Goal: Transaction & Acquisition: Obtain resource

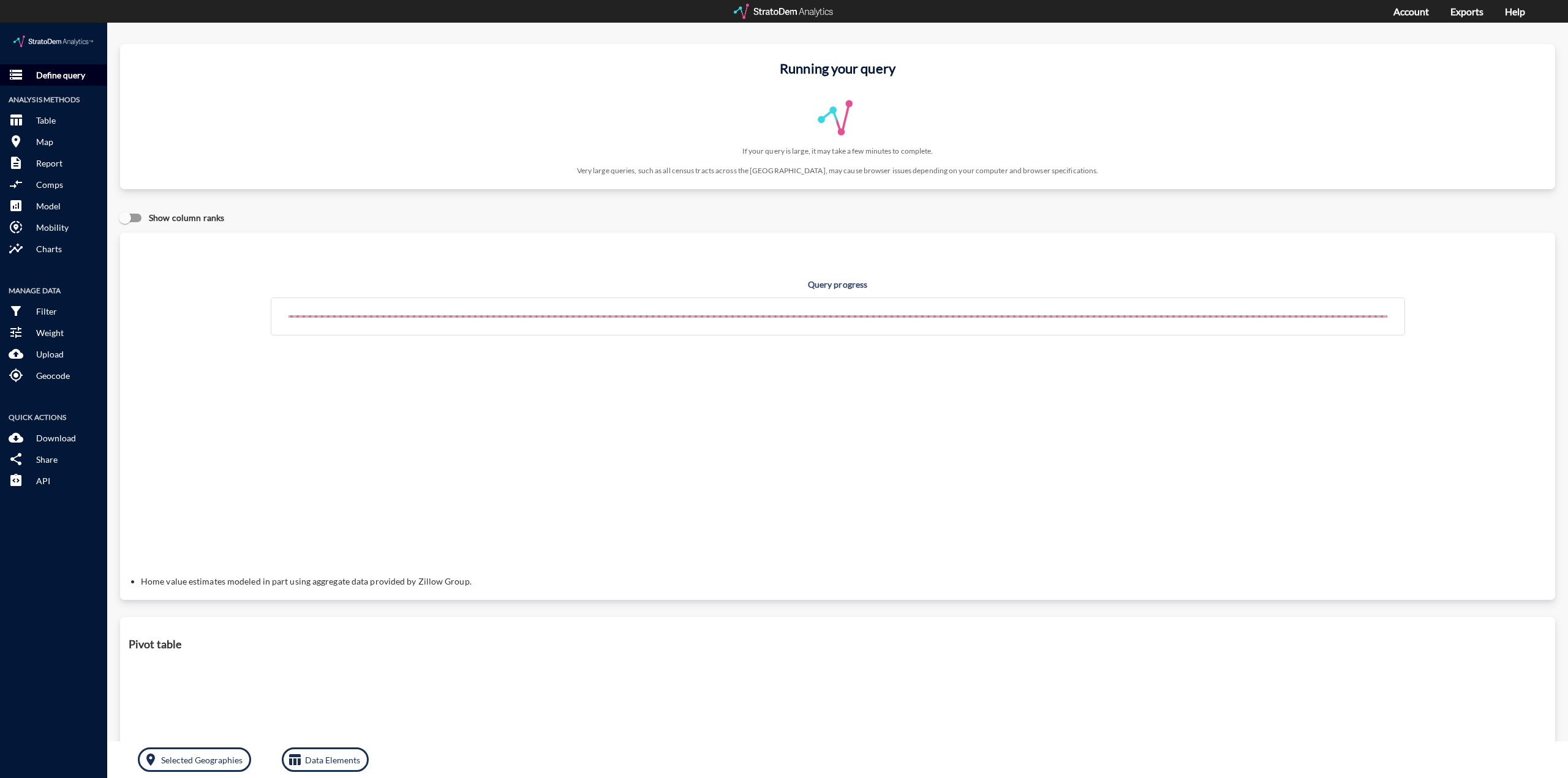
click p "Define query"
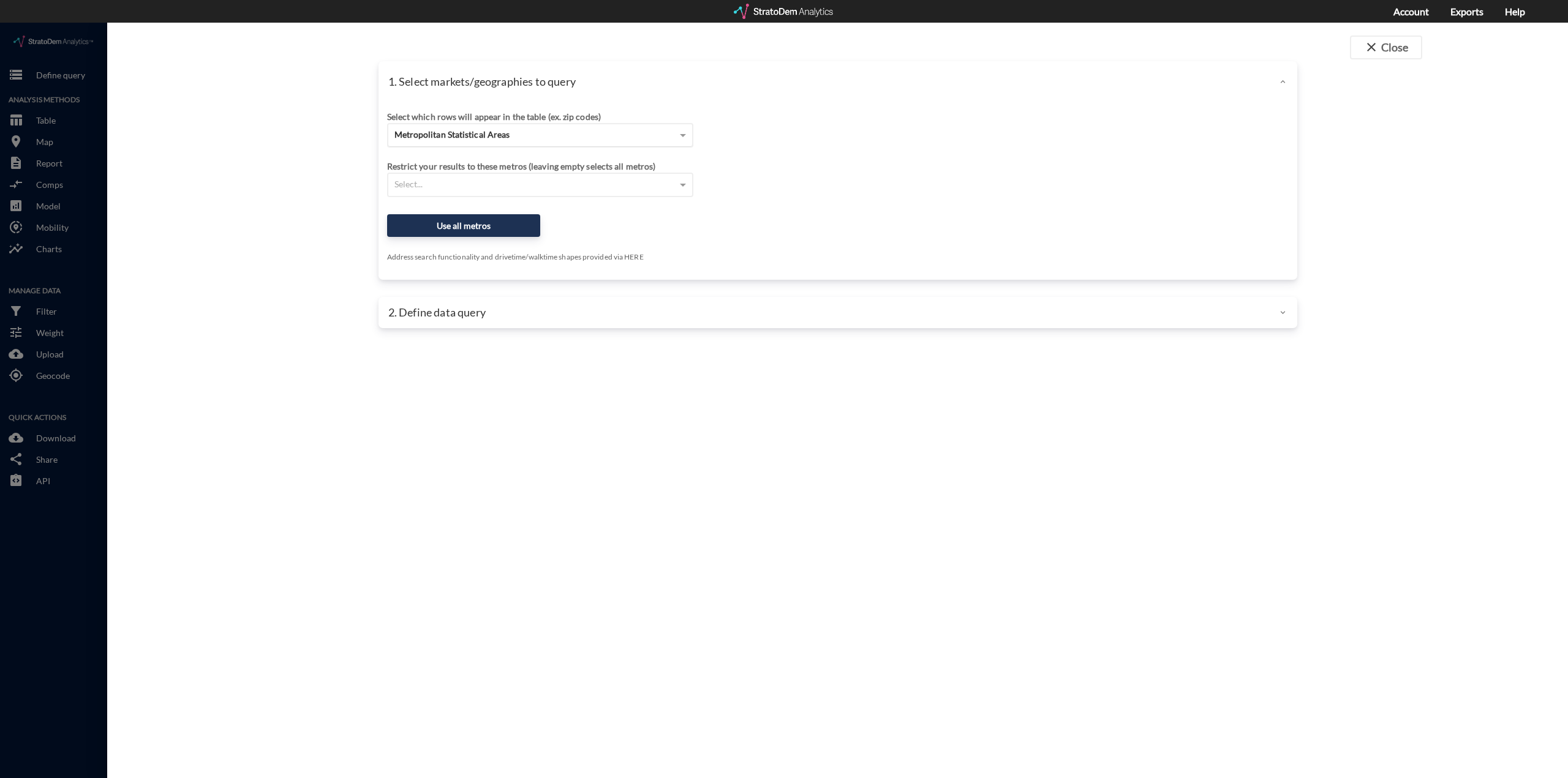
click div "Metropolitan Statistical Areas"
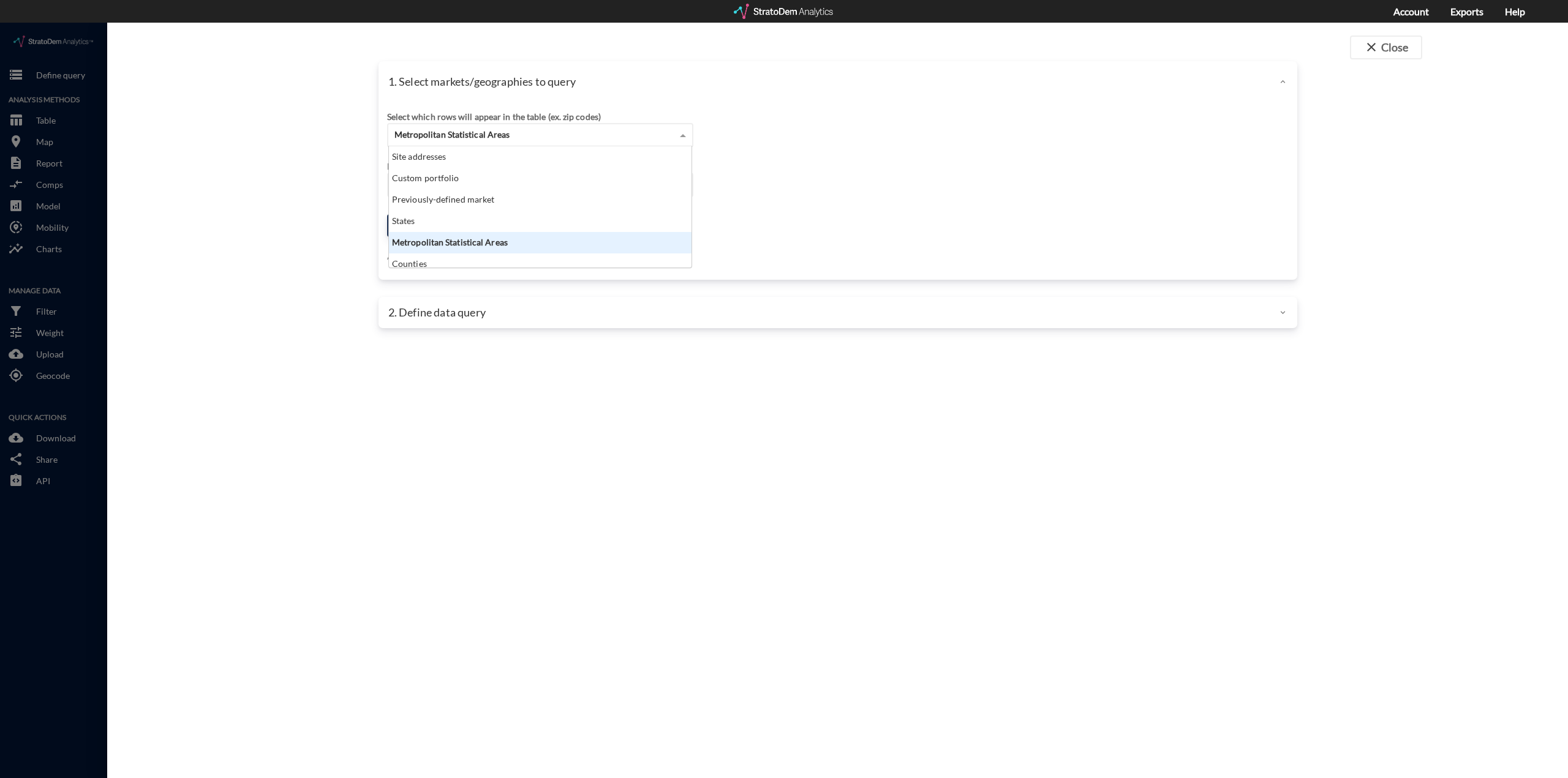
scroll to position [6, 0]
click div "Counties"
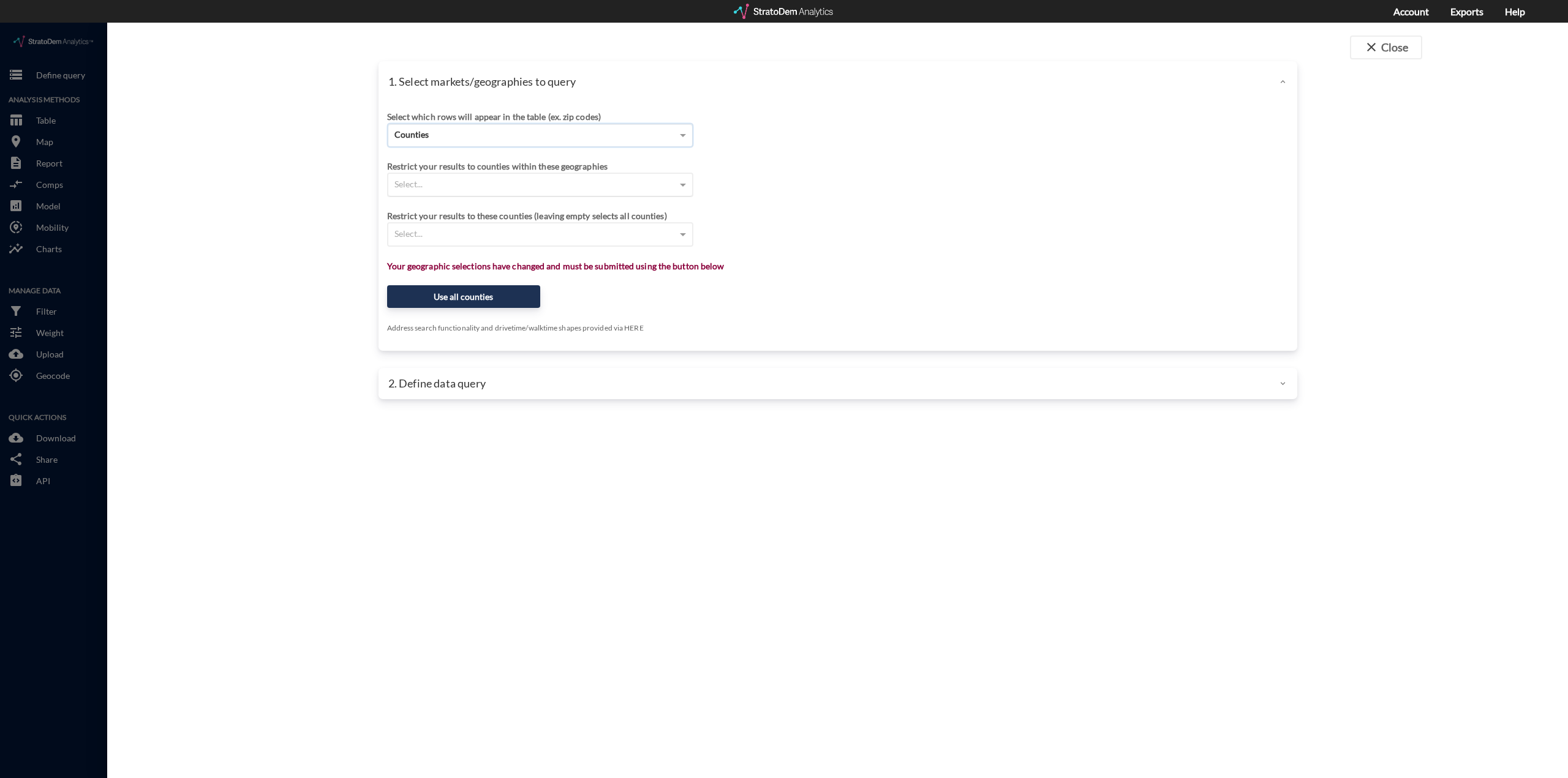
click div "Select..."
type input "calif"
click div "Select..."
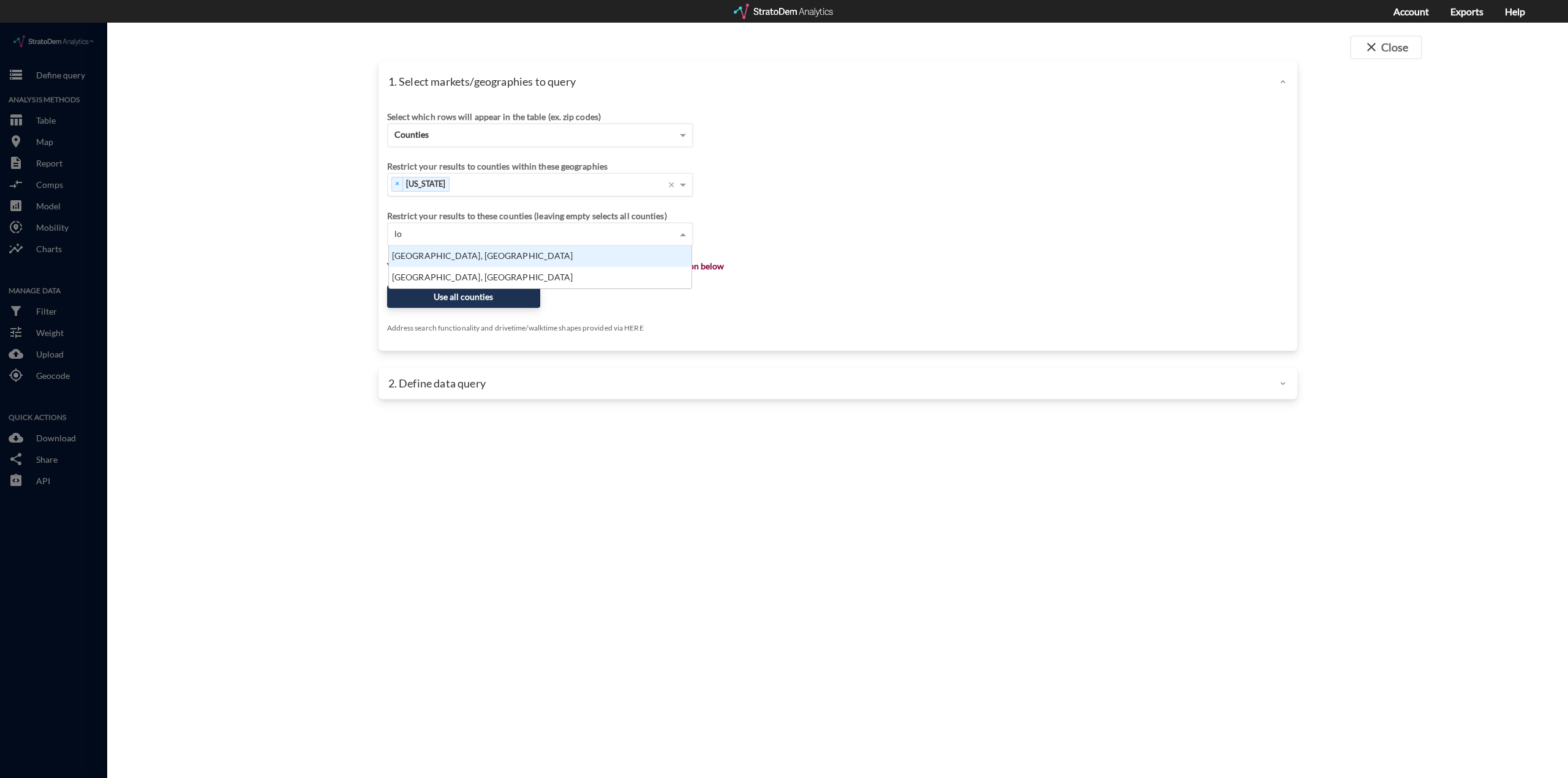
type input "los"
click div "[GEOGRAPHIC_DATA], [GEOGRAPHIC_DATA]"
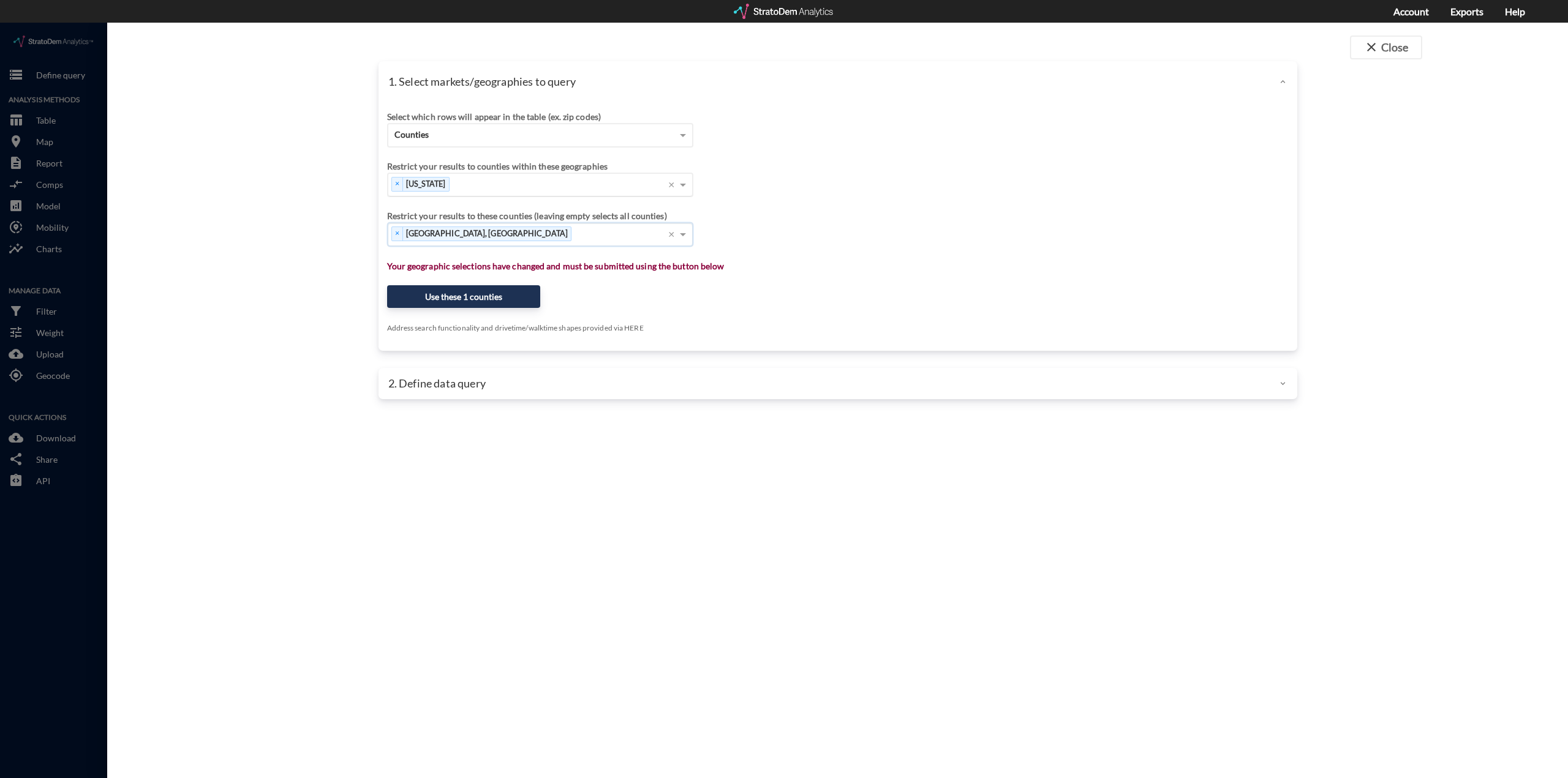
click div "× [GEOGRAPHIC_DATA], [GEOGRAPHIC_DATA] Press backspace to remove [GEOGRAPHIC_DA…"
type input "el dorado"
click div "[GEOGRAPHIC_DATA], [GEOGRAPHIC_DATA]"
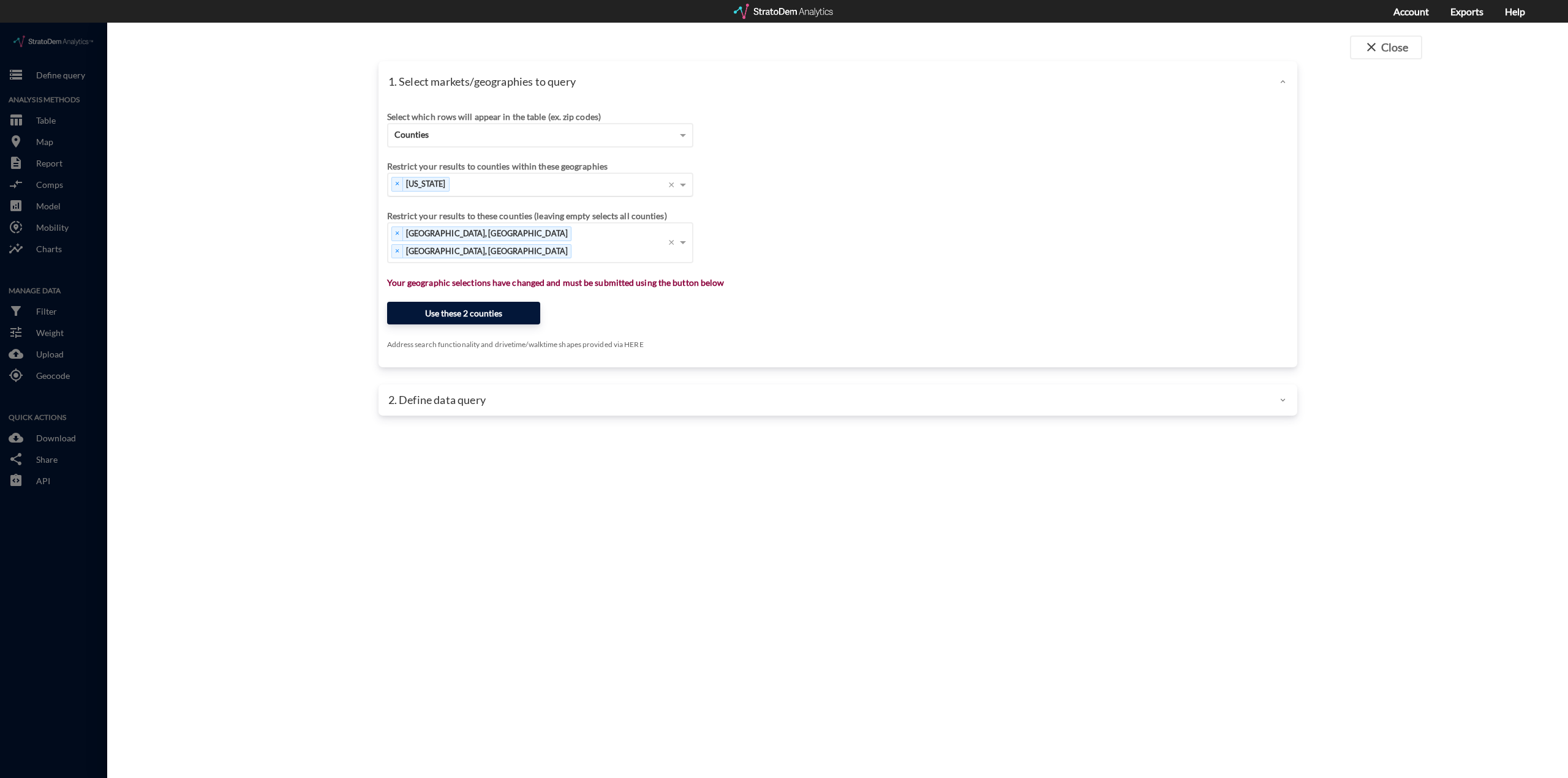
click button "Use these 2 counties"
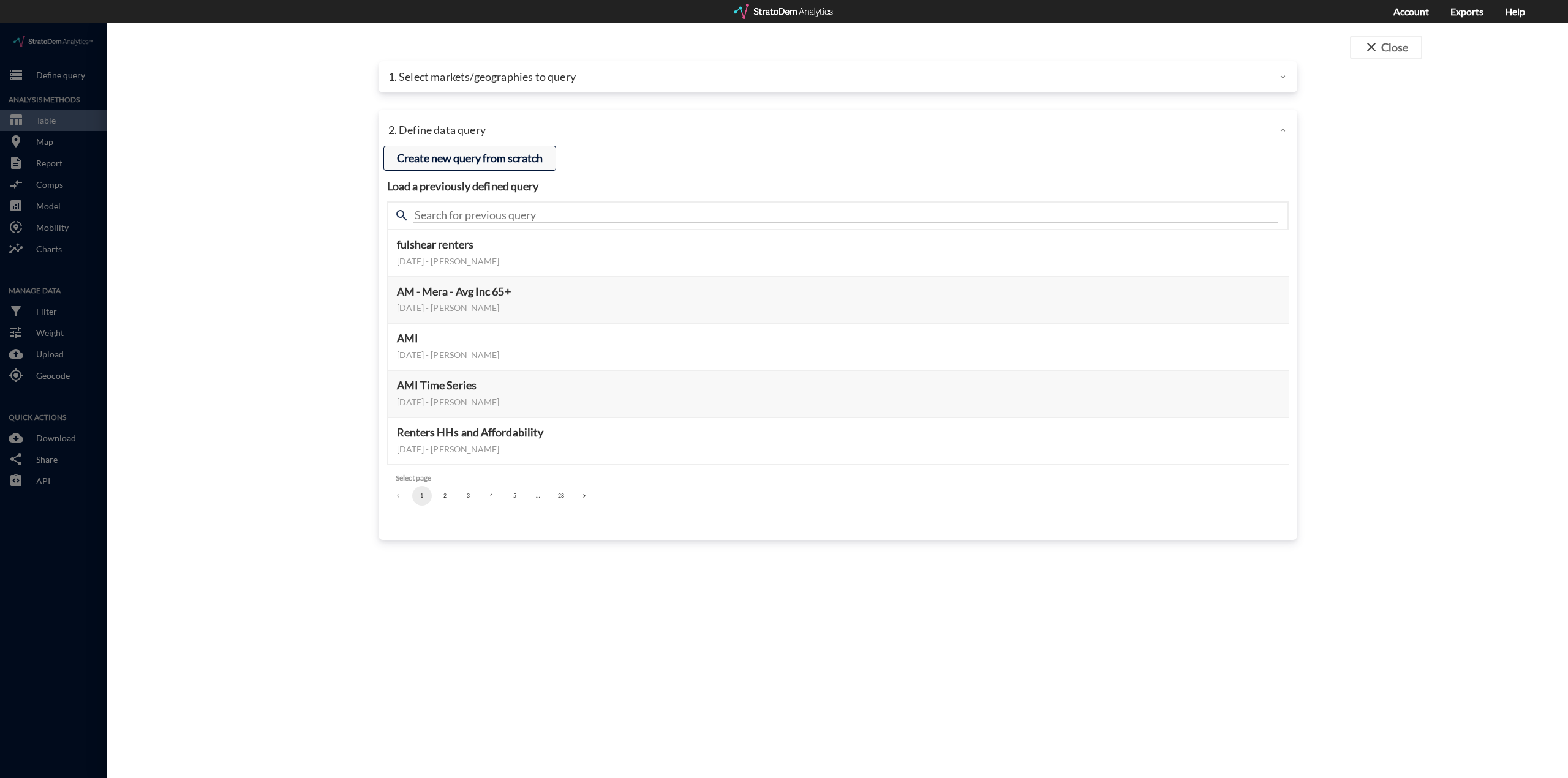
click button "Create new query from scratch"
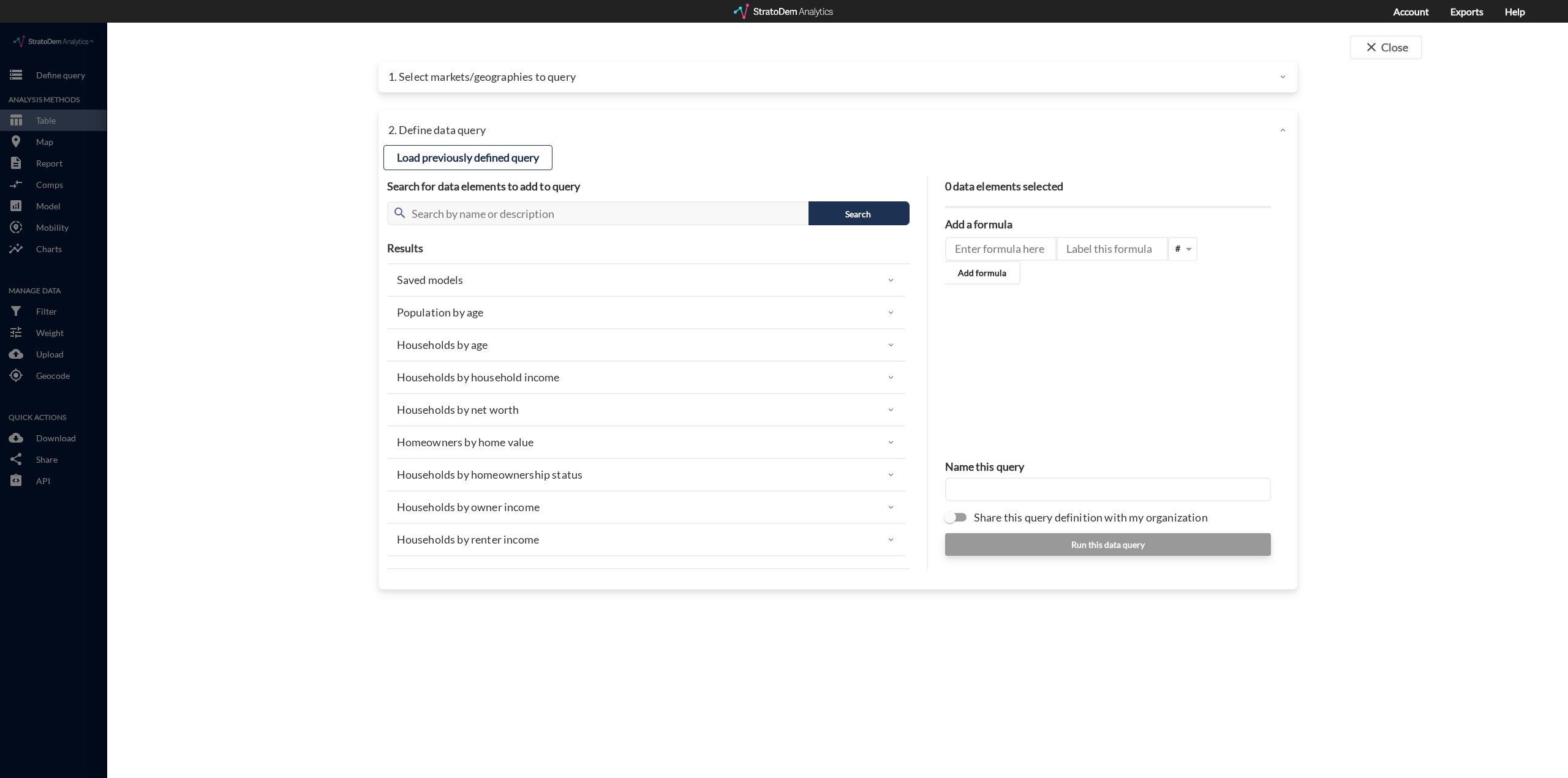
click p "Households by household income"
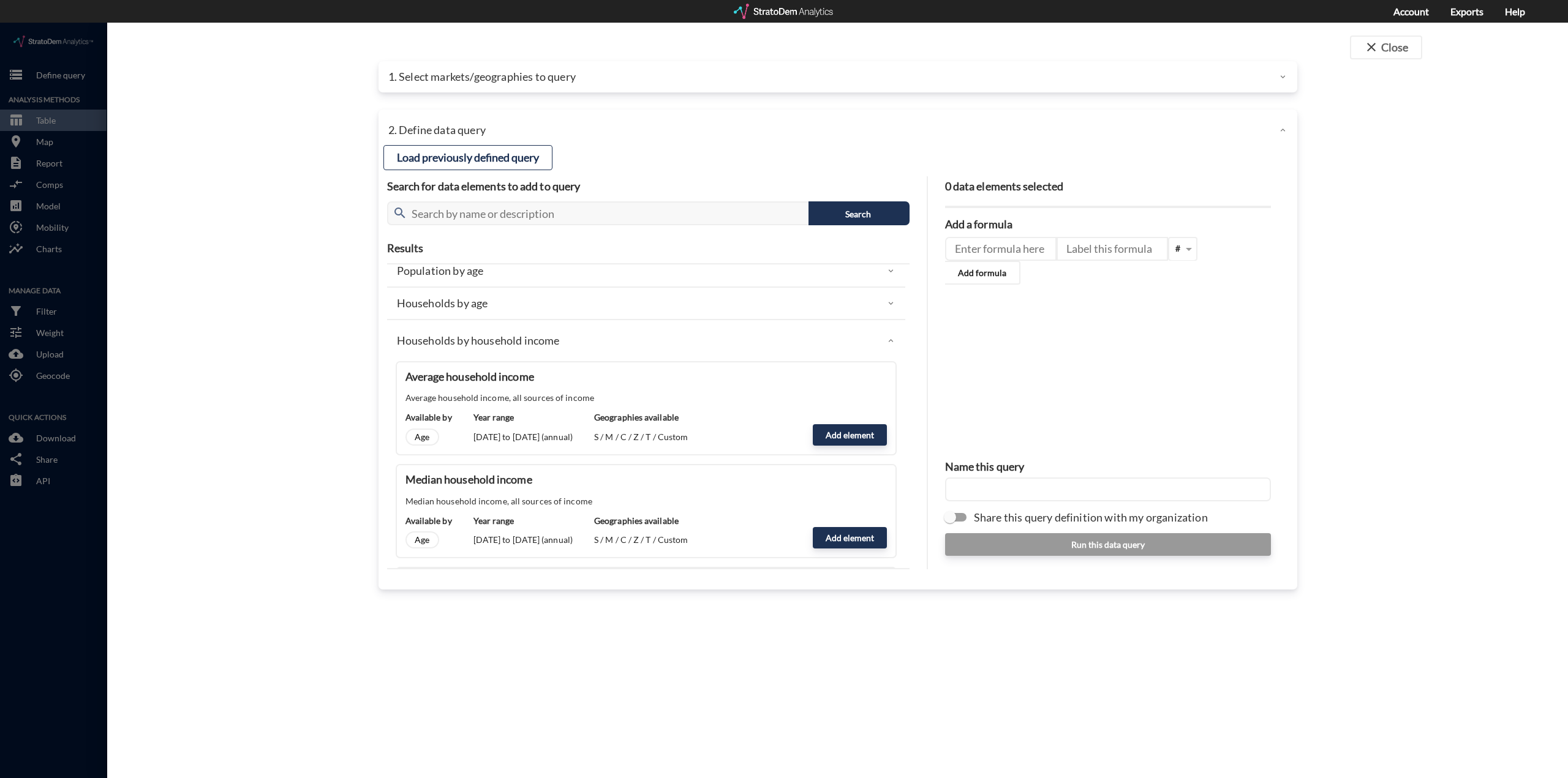
scroll to position [61, 0]
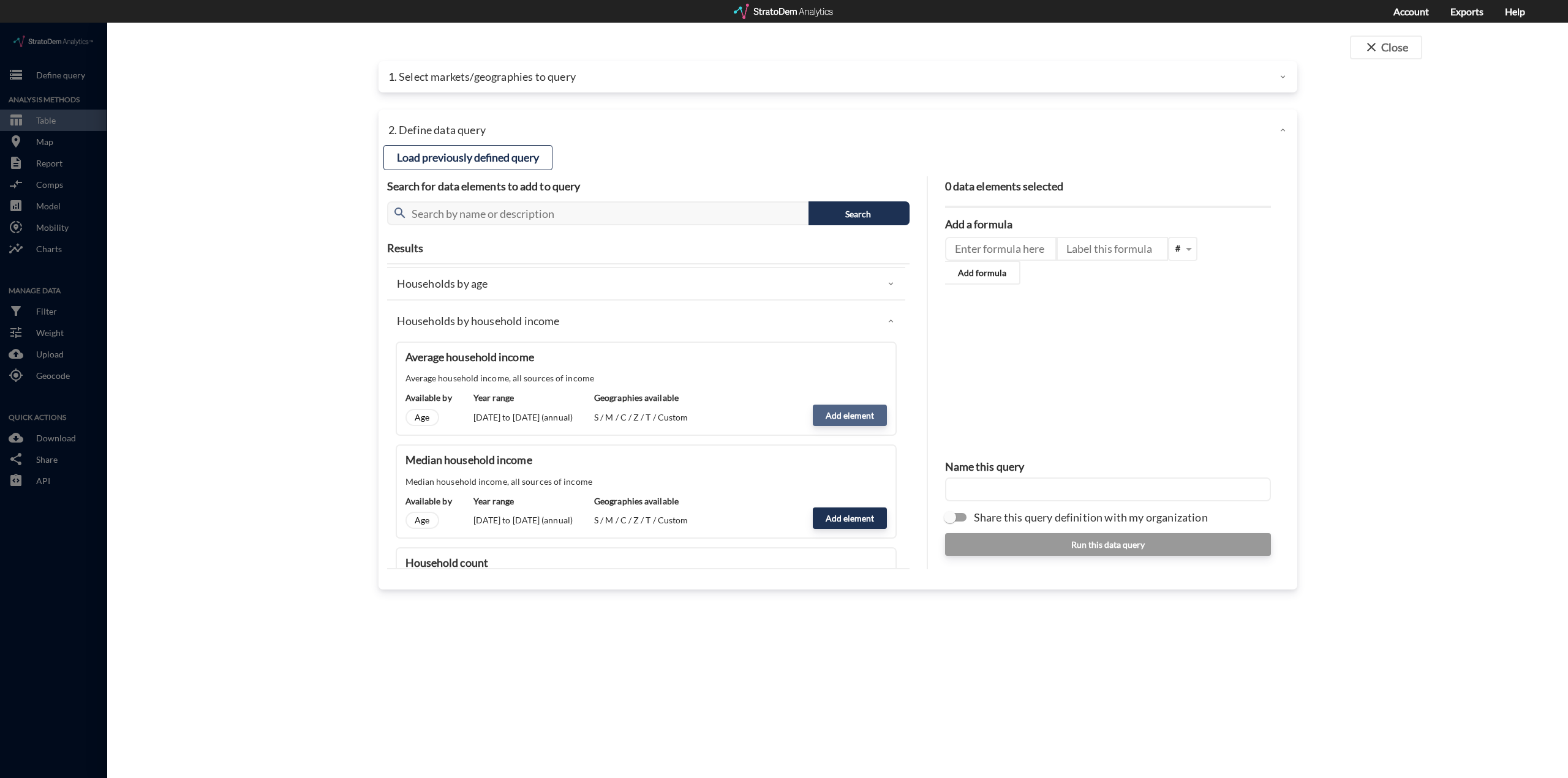
click button "Add element"
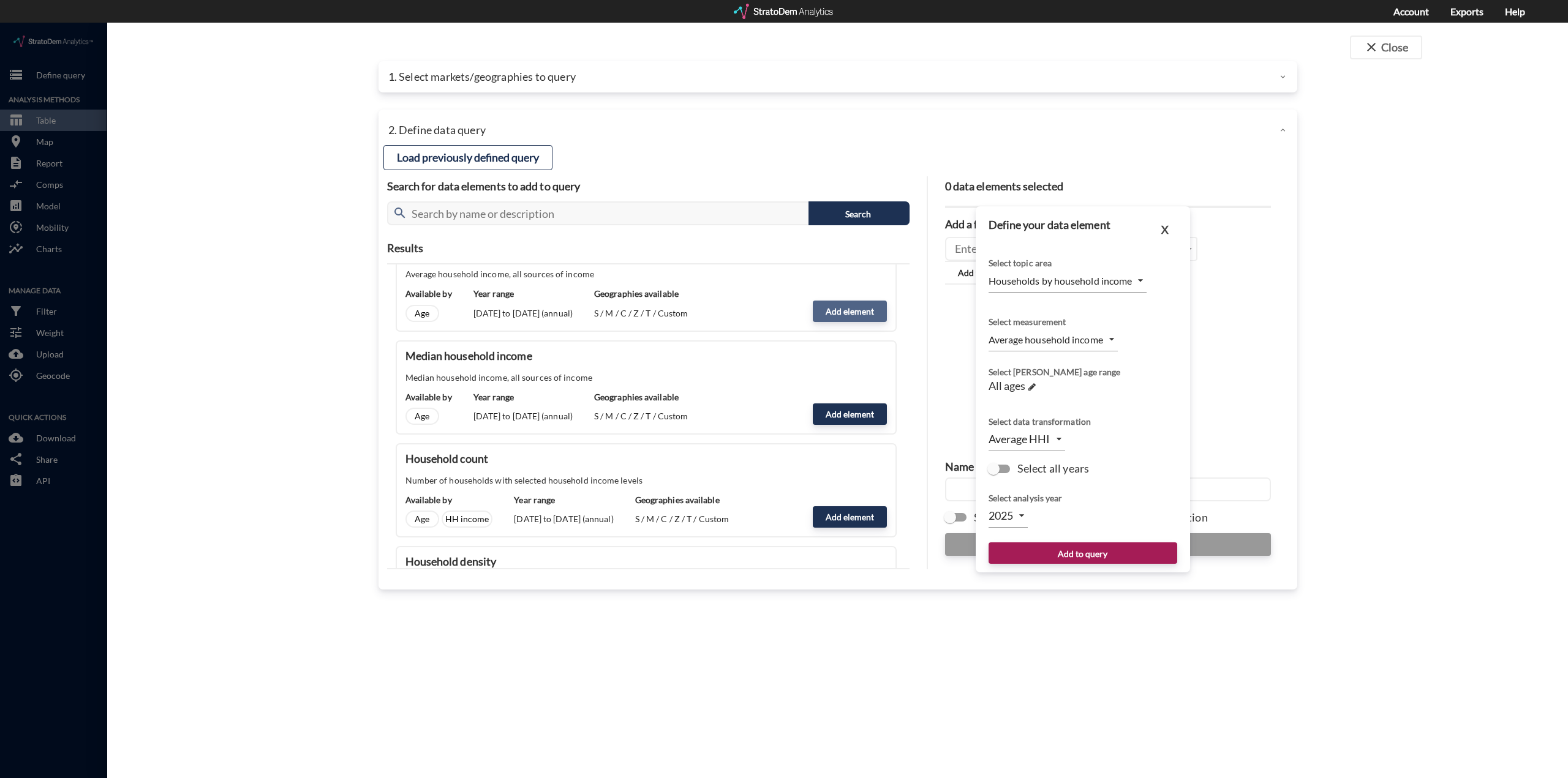
scroll to position [184, 0]
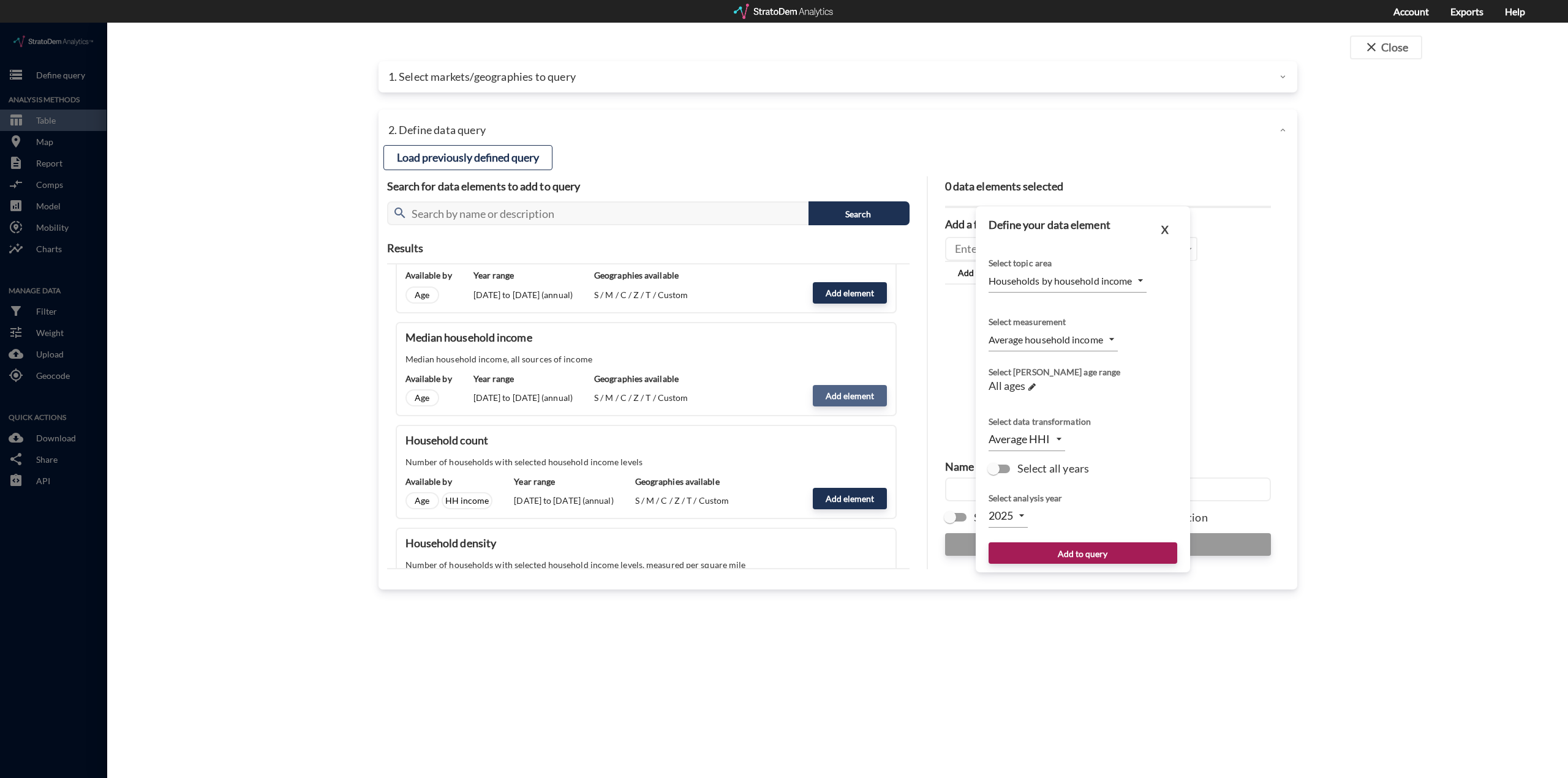
click button "Add element"
type input "MEDIAN"
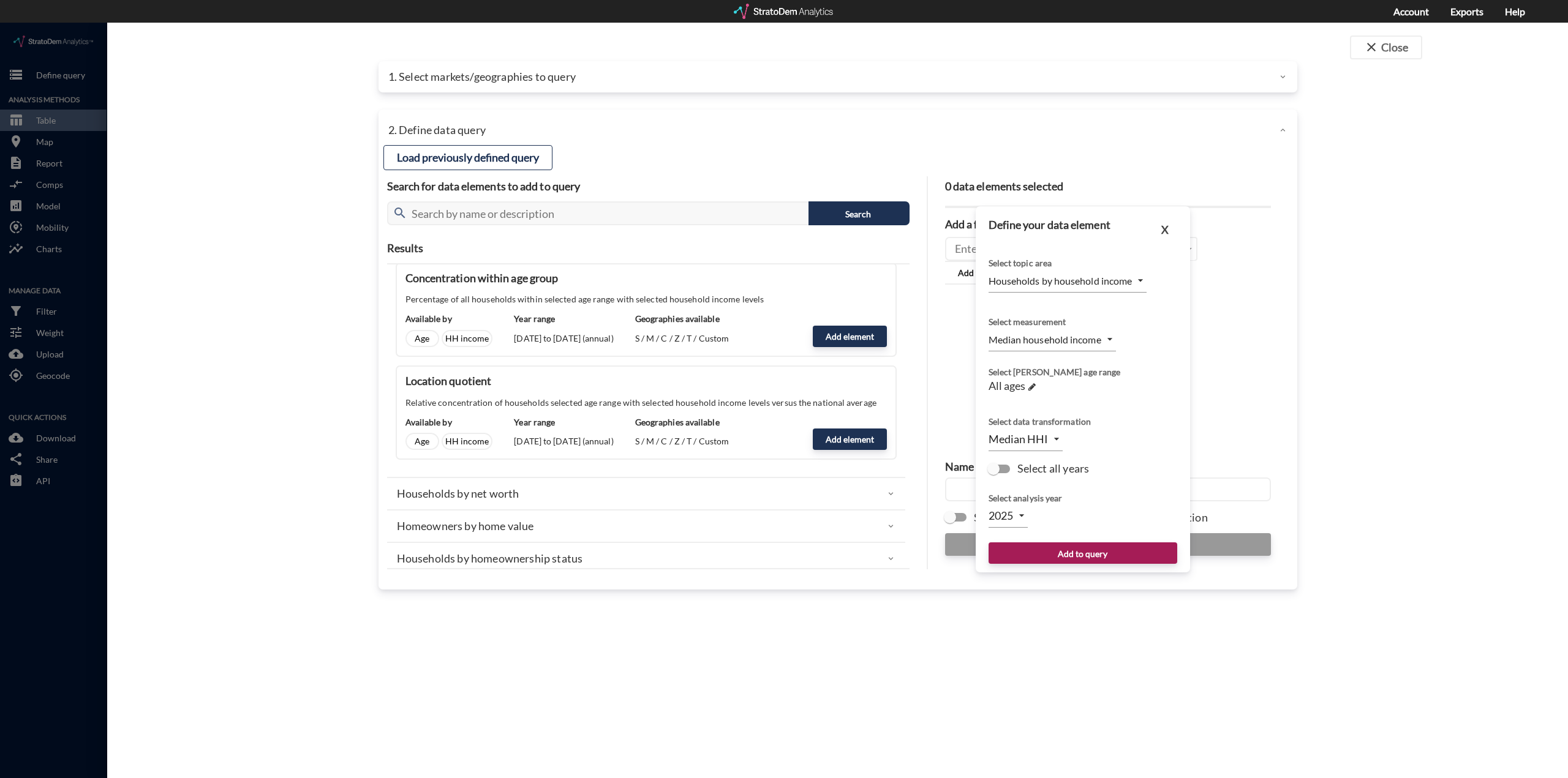
scroll to position [674, 0]
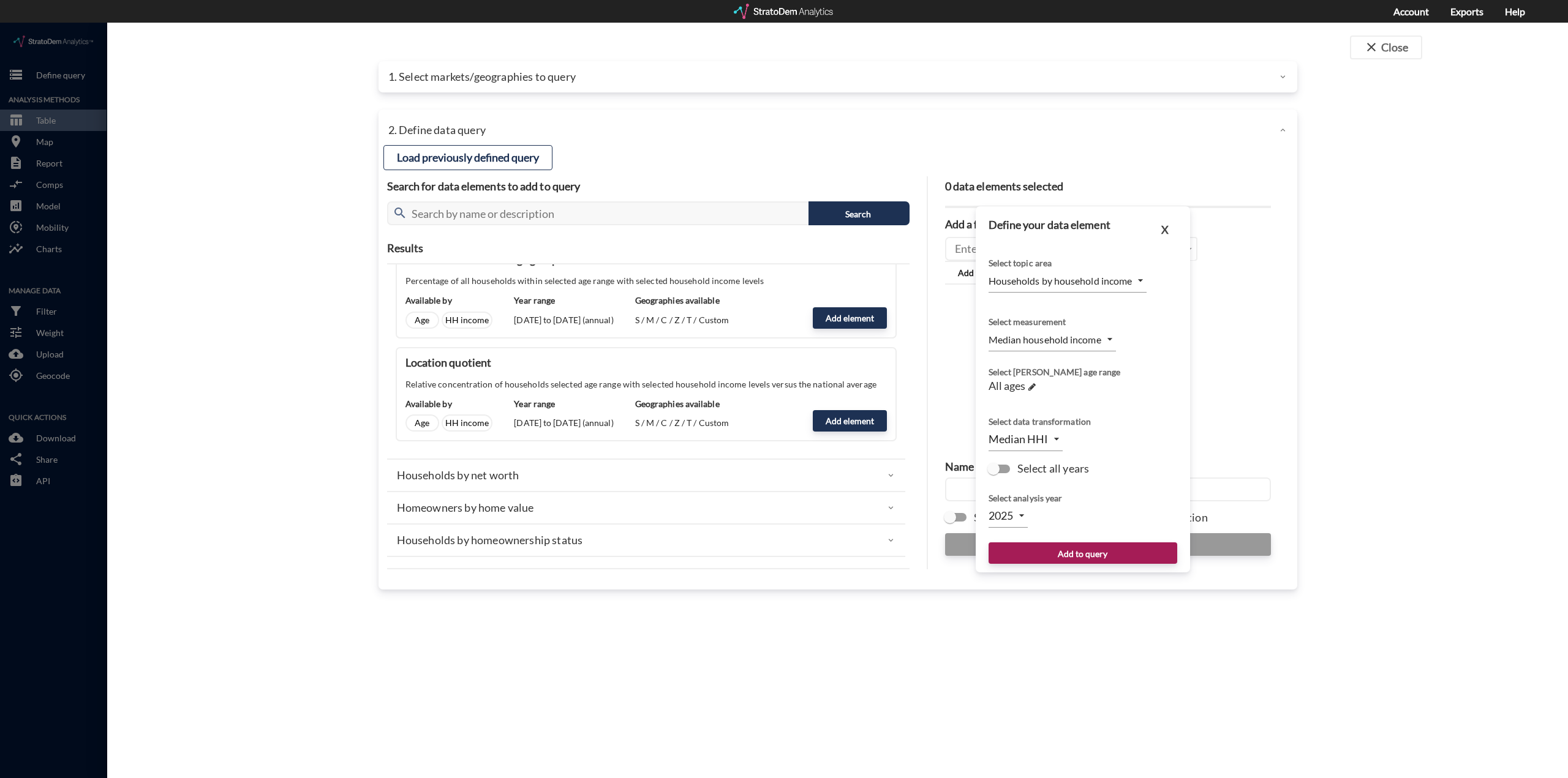
click body "/vantagepoint/us/-1 storage Define query Analysis Methods table_chart Table roo…"
click div
click body "/vantagepoint/us/-1 storage Define query Analysis Methods table_chart Table roo…"
click div
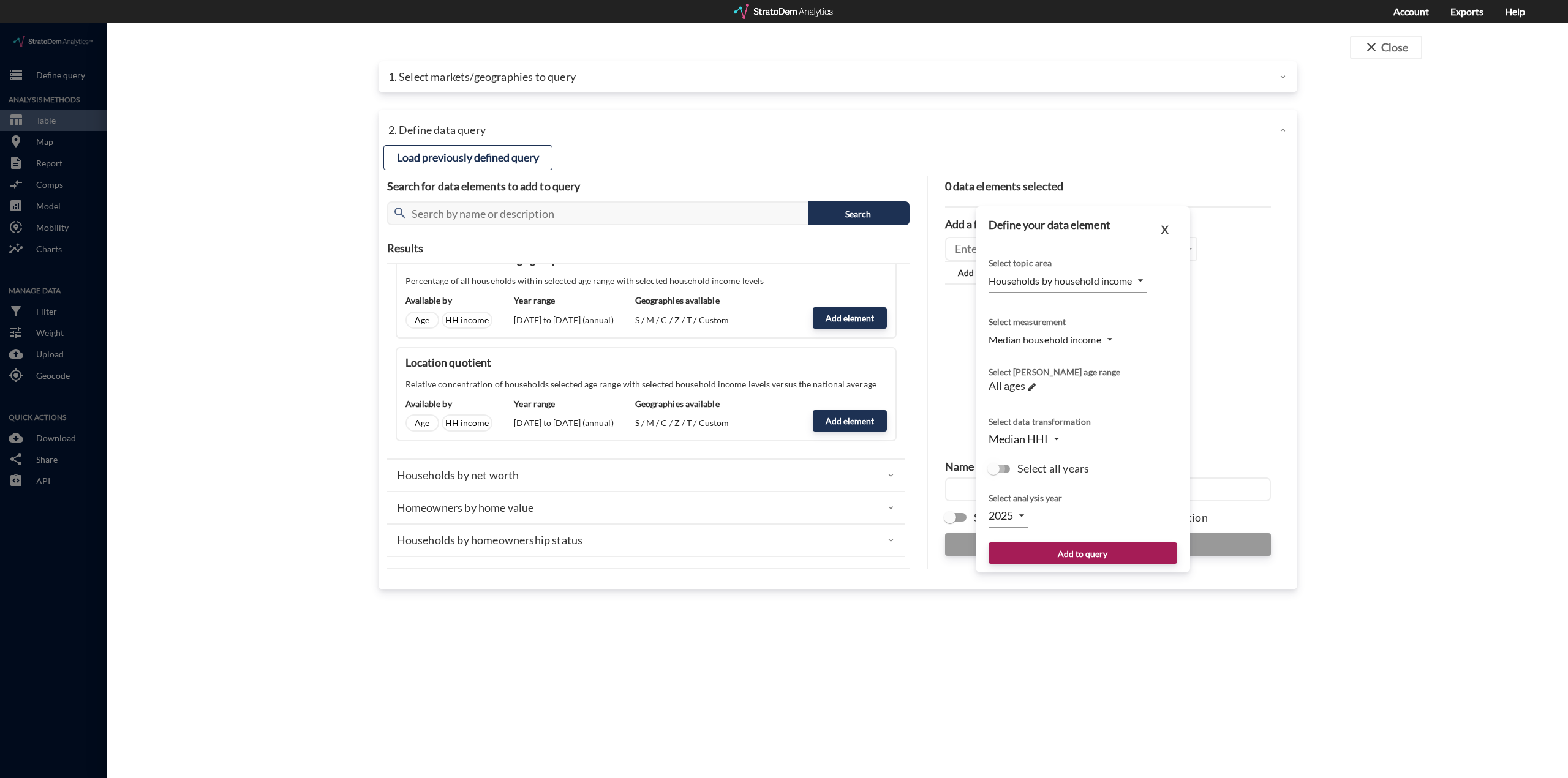
click input "Select all years"
checkbox input "true"
type input "TIME_SERIES_DL"
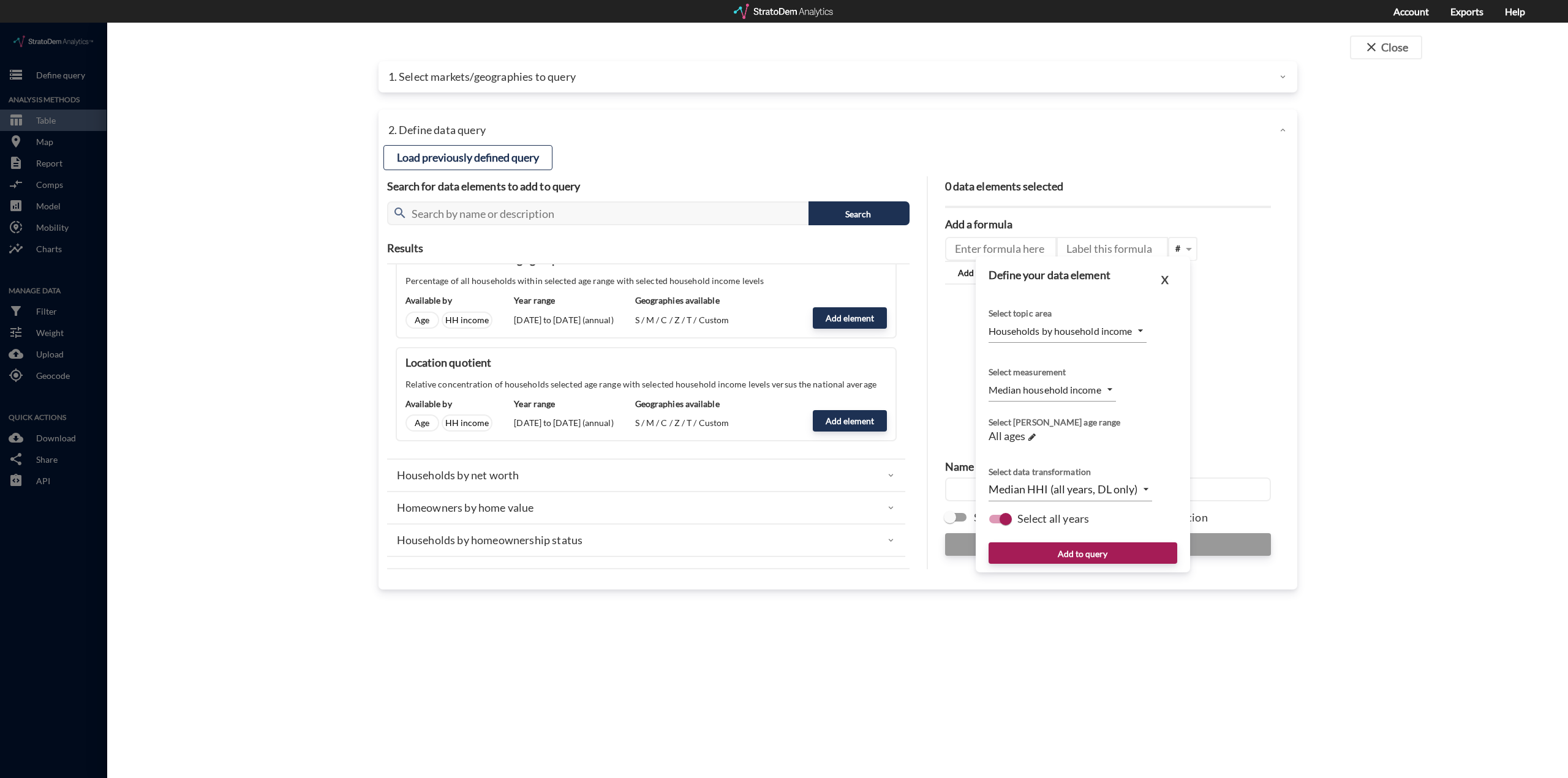
click body "/vantagepoint/us/-1 storage Define query Analysis Methods table_chart Table roo…"
click li "Median HHI (all years, DL only)"
click button "Add to query"
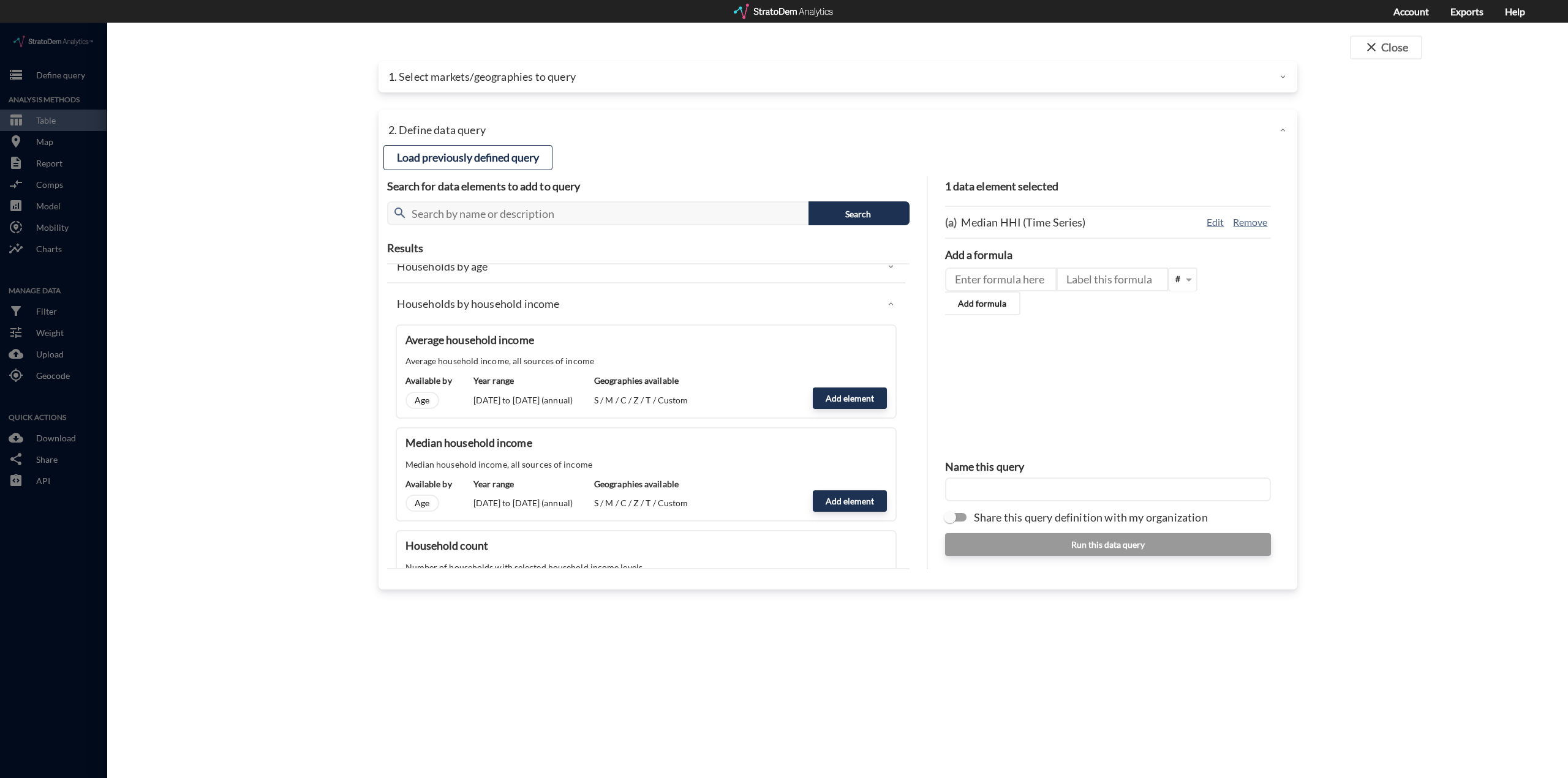
scroll to position [61, 0]
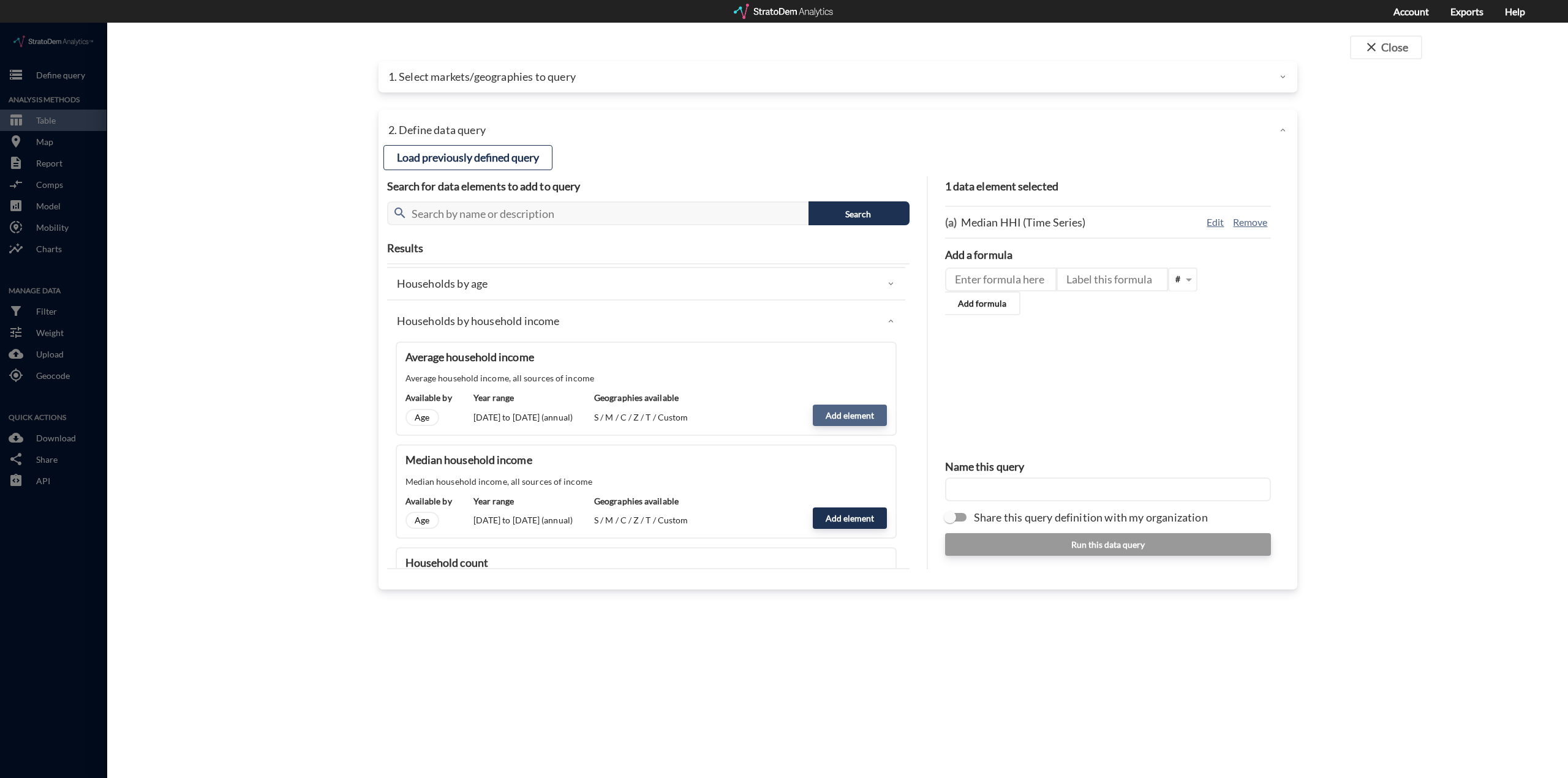
click button "Add element"
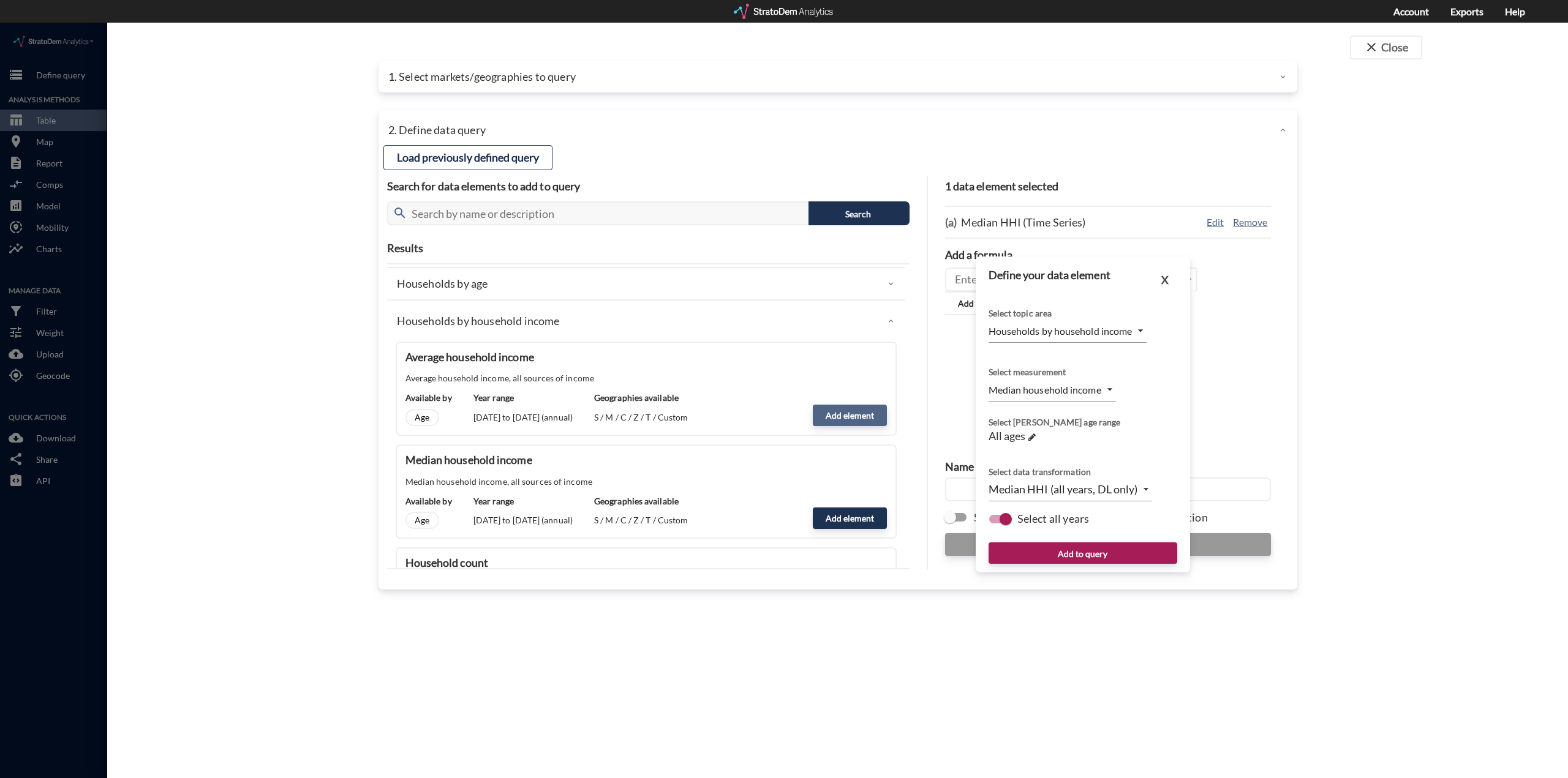
type input "MEAN"
click button "Add to query"
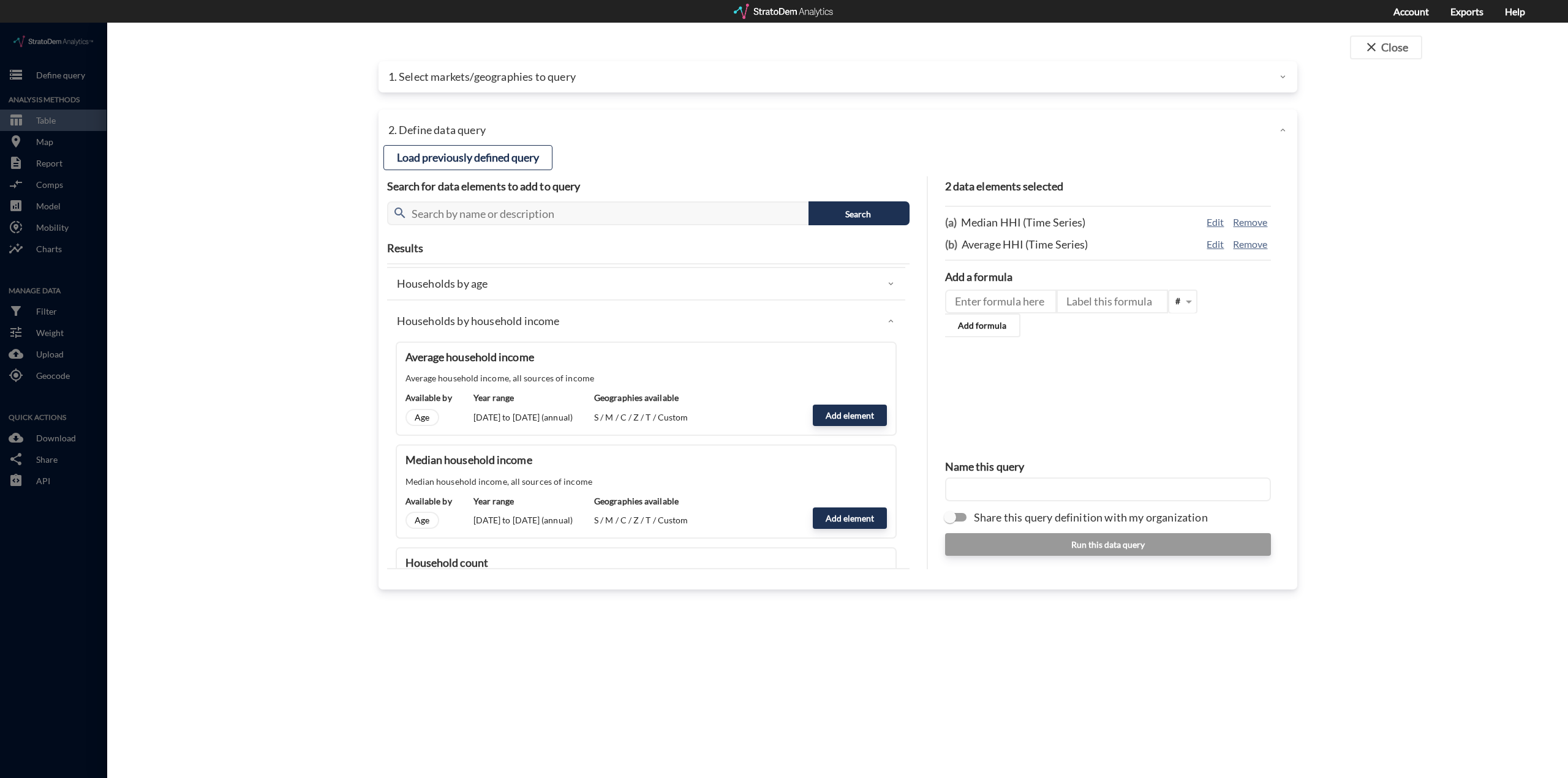
click input "text"
type input "AMI Time Series"
click button "Run this data query"
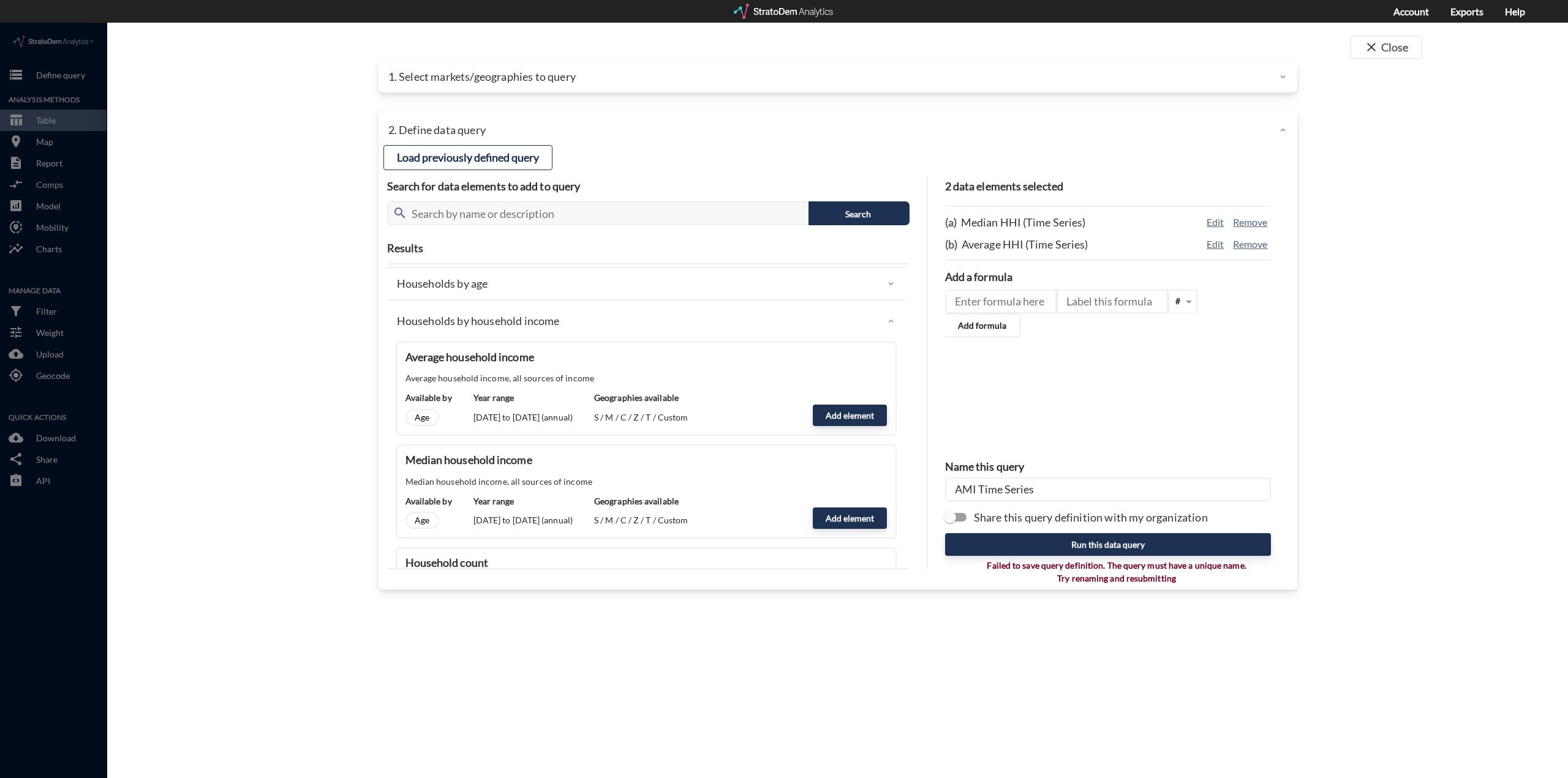
click input "AMI Time Series"
click input "text"
type input "AMI"
click button "Load previously defined query"
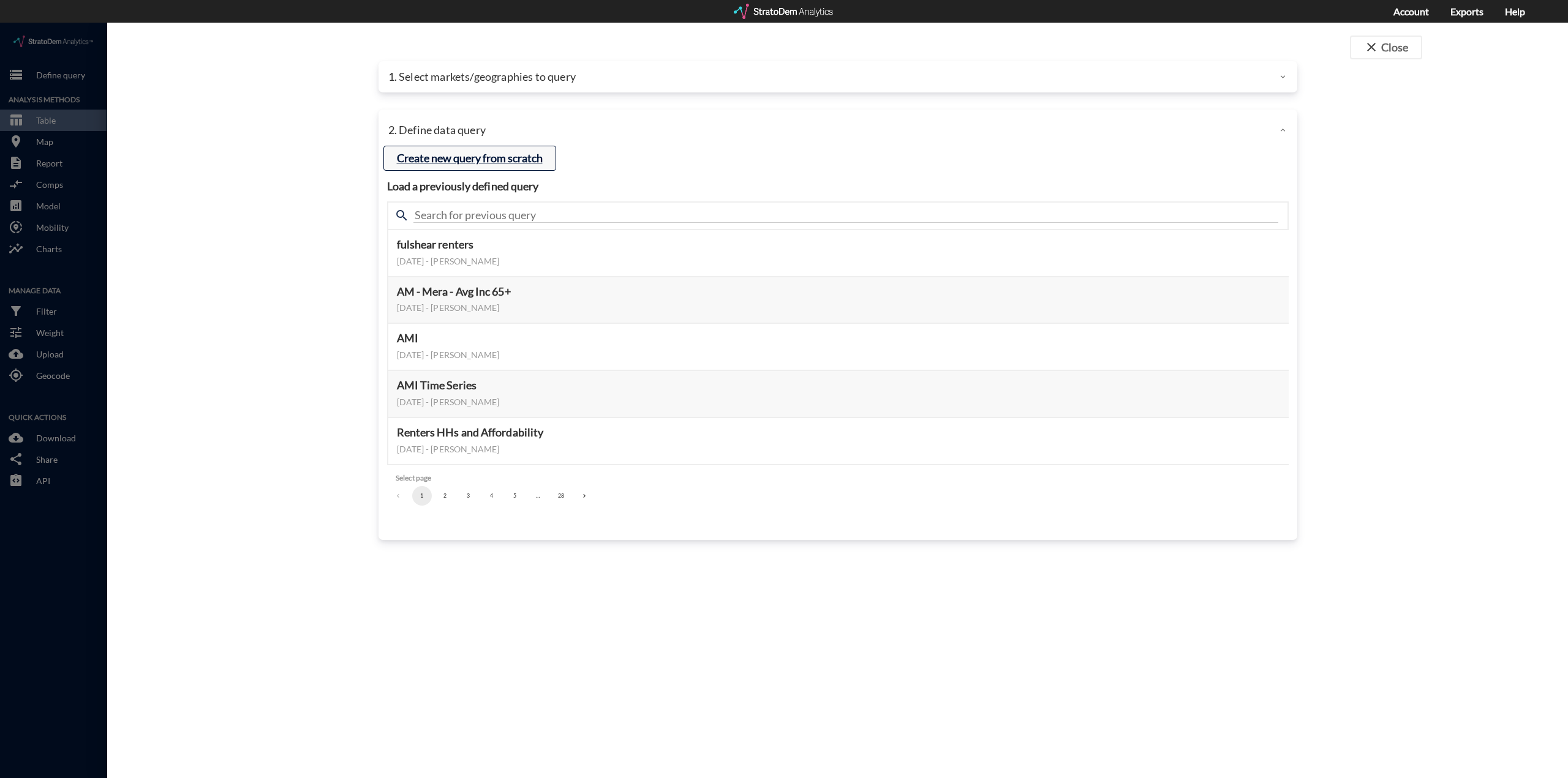
click button "Create new query from scratch"
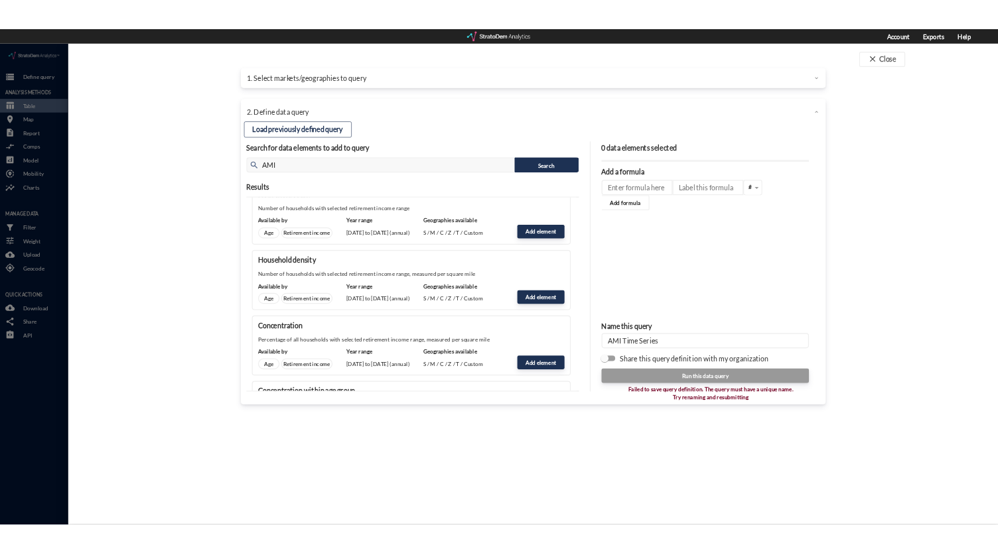
scroll to position [23, 0]
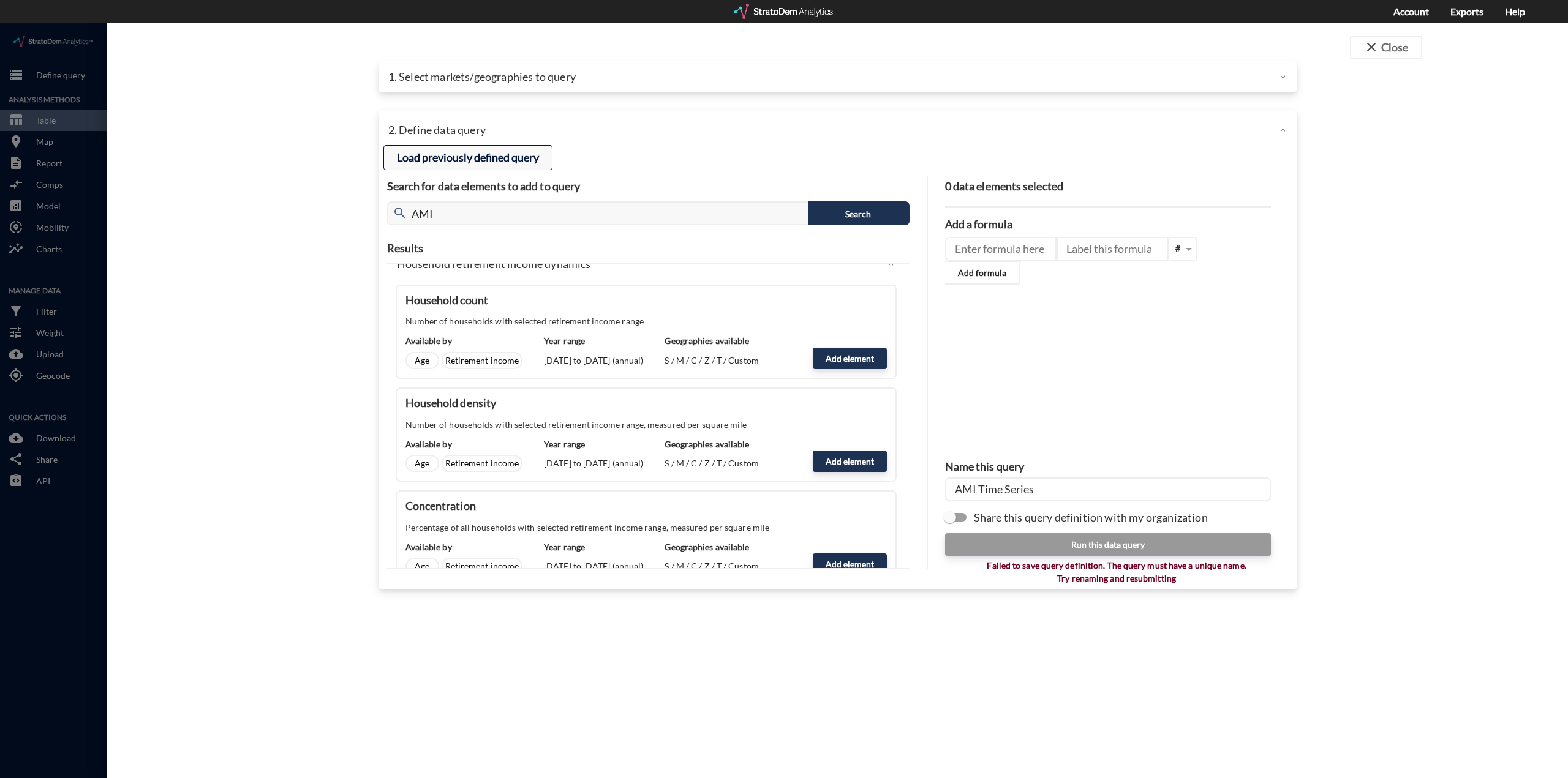
click button "Load previously defined query"
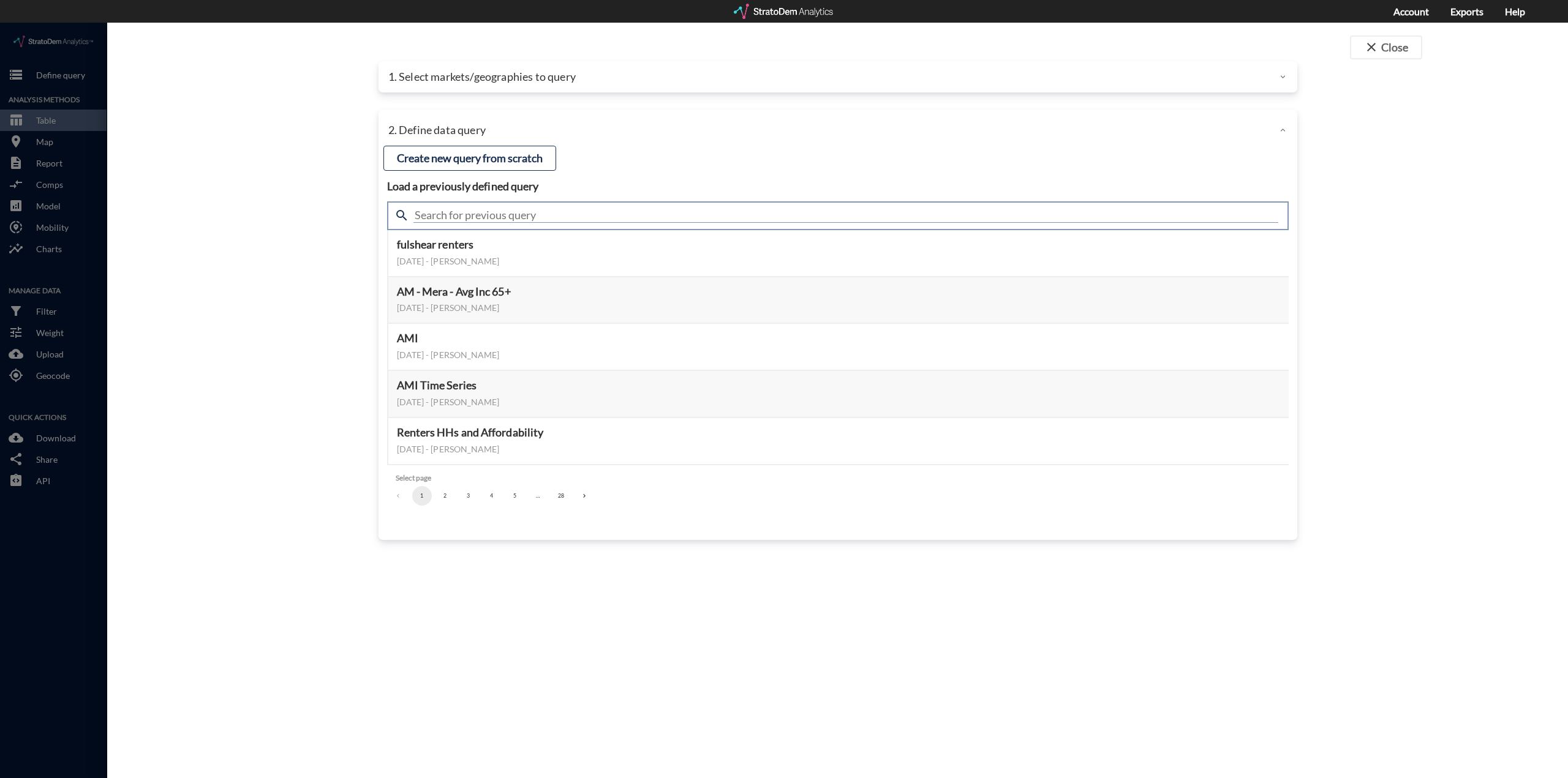
click input "text"
type input "AMI"
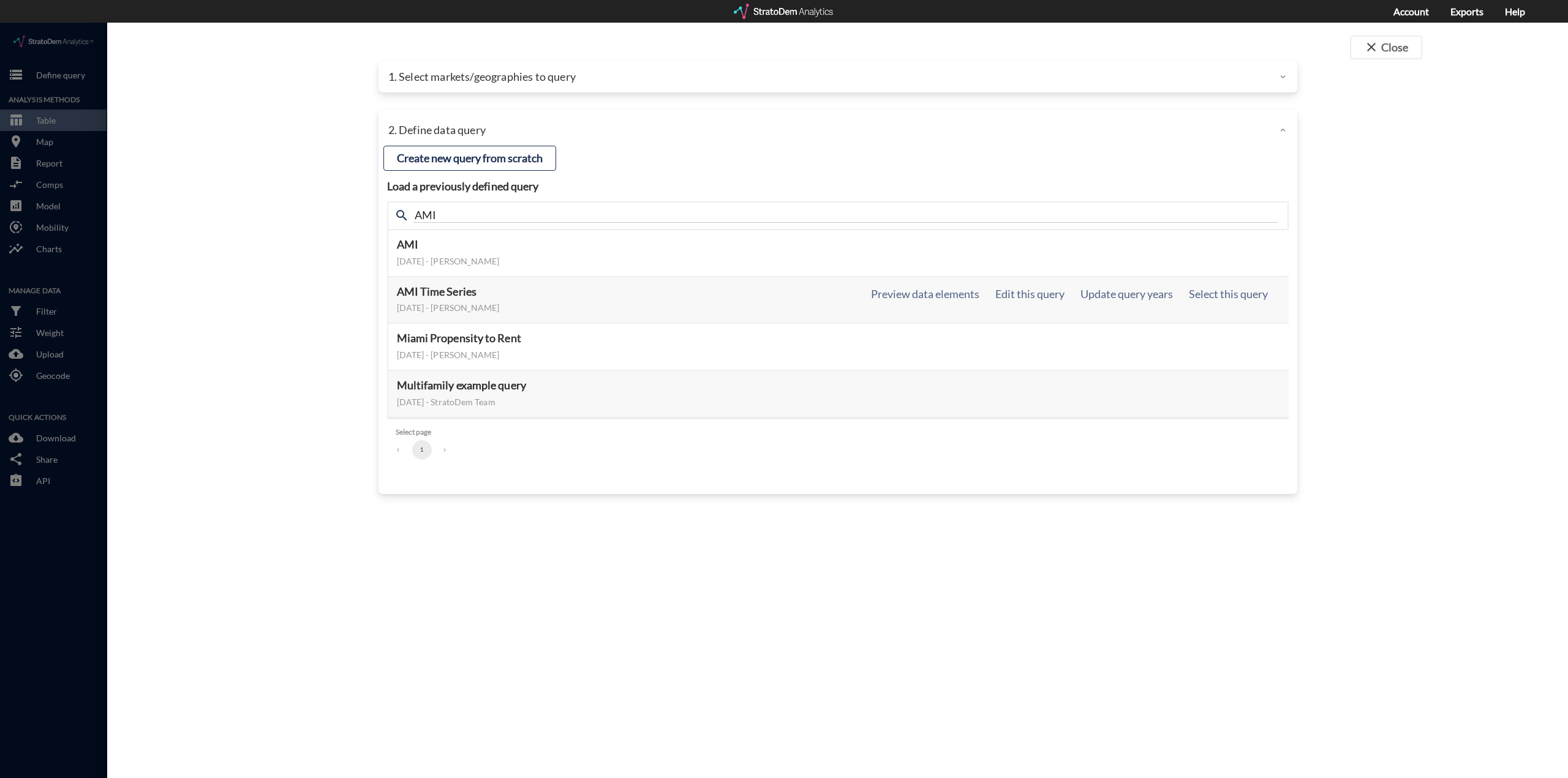
click div "AMI Time Series [DATE] - [PERSON_NAME] Preview data elements Edit this query Up…"
click h5 "AMI Time Series"
click button "Select this query"
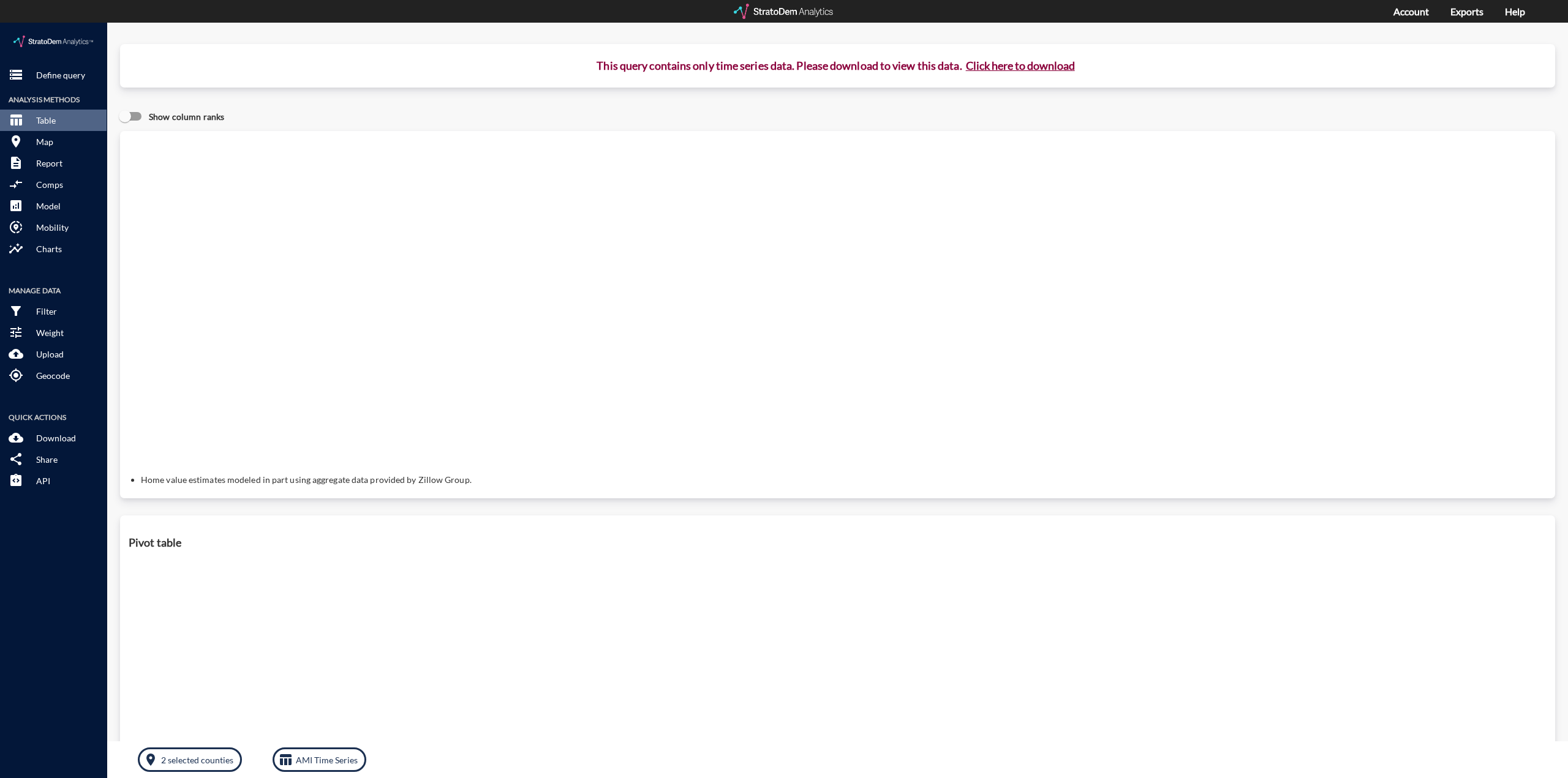
click button "Click here to download"
click link "Exports manager"
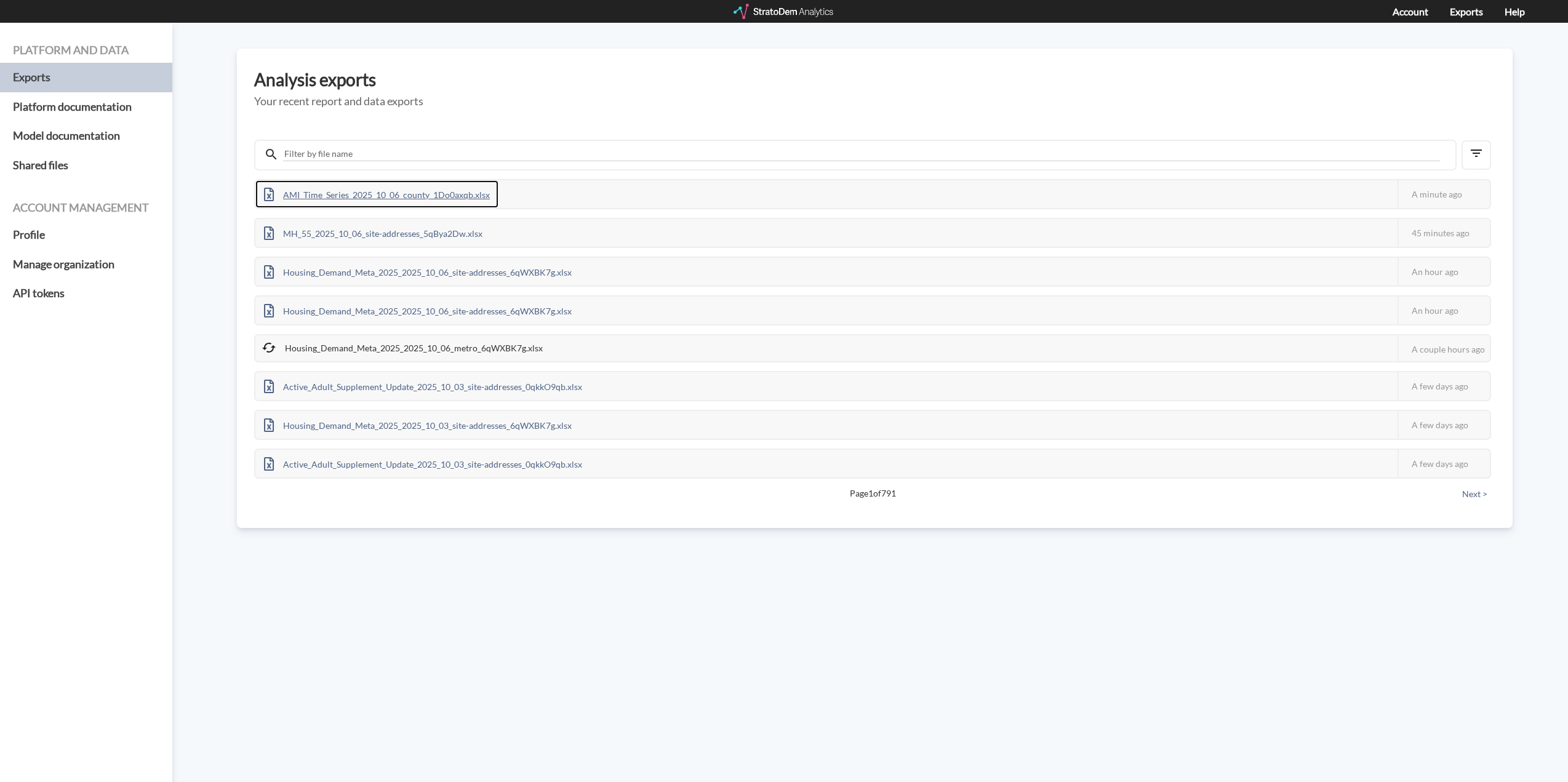
click at [427, 198] on div "AMI_Time_Series_2025_10_06_county_1Do0axqb.xlsx" at bounding box center [377, 194] width 243 height 28
